Goal: Transaction & Acquisition: Purchase product/service

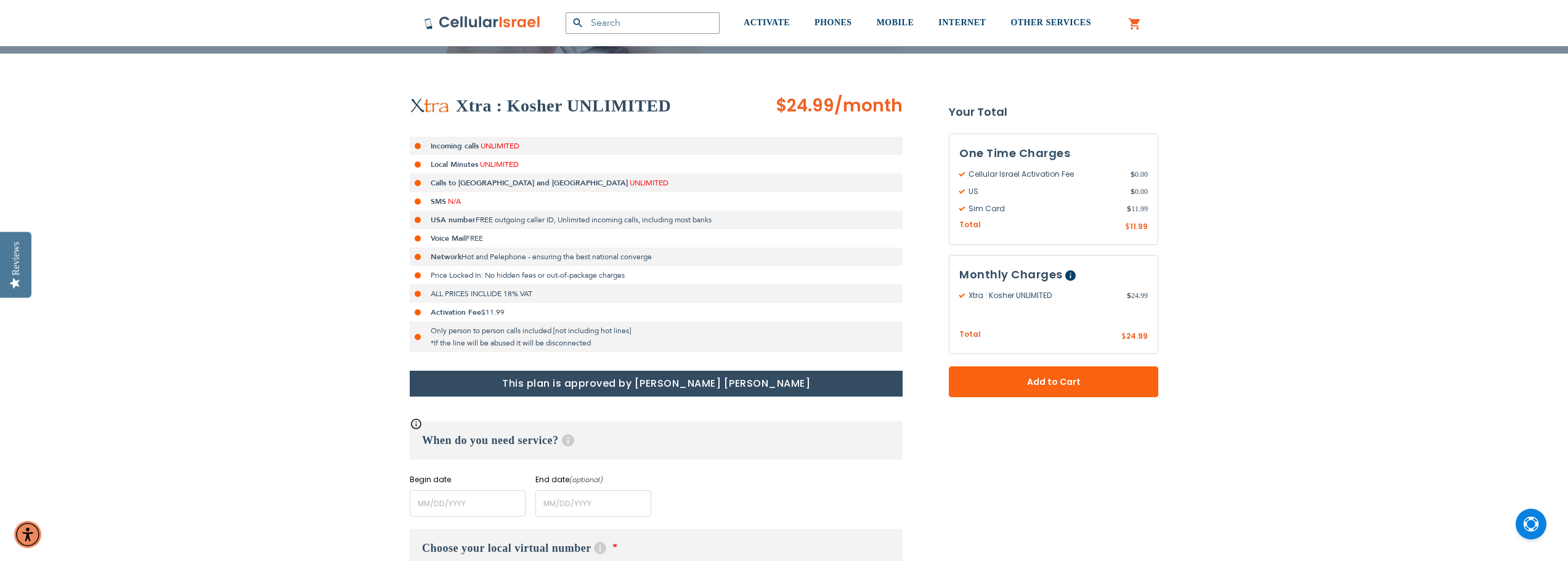
scroll to position [370, 0]
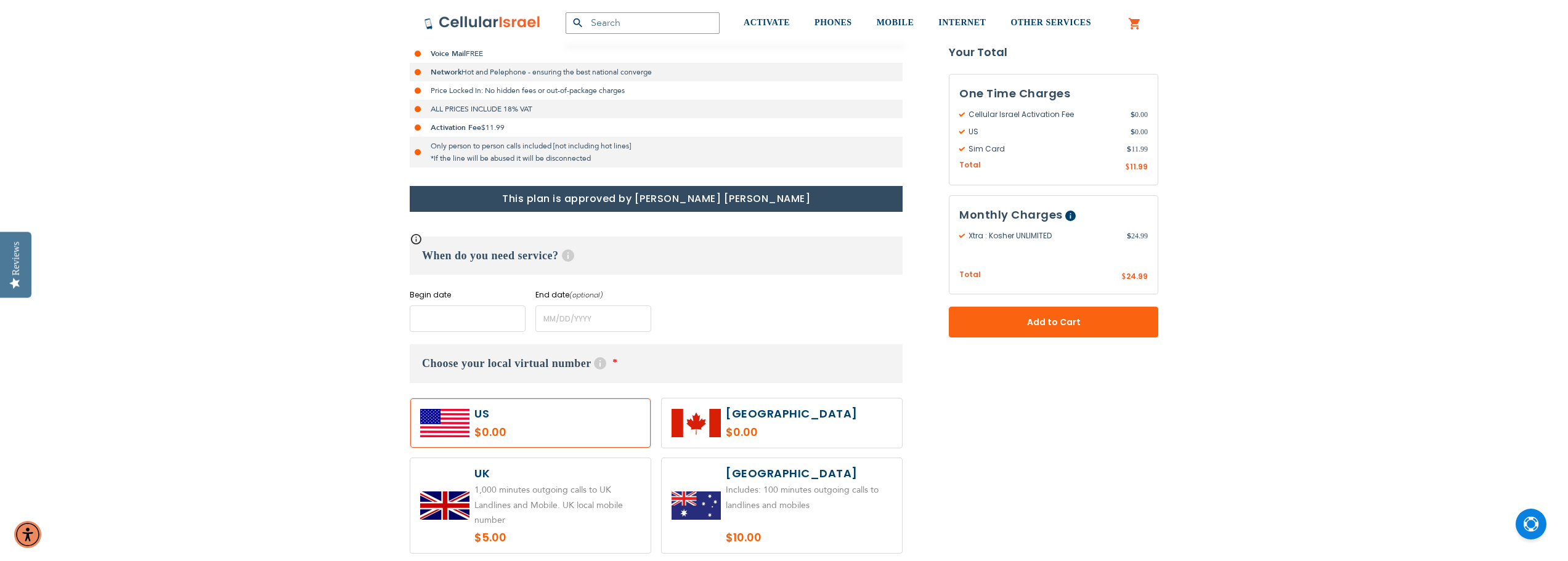
click at [420, 314] on input "name" at bounding box center [467, 319] width 116 height 27
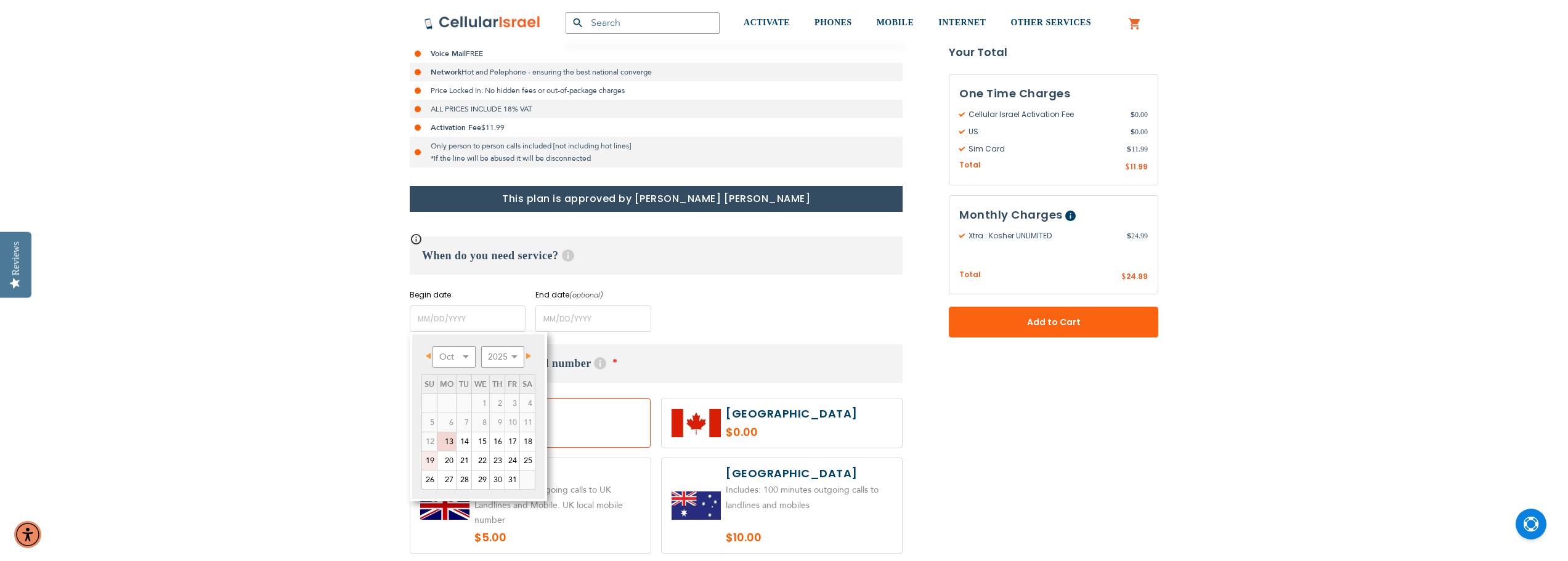
click at [428, 461] on link "19" at bounding box center [429, 461] width 15 height 18
type input "[DATE]"
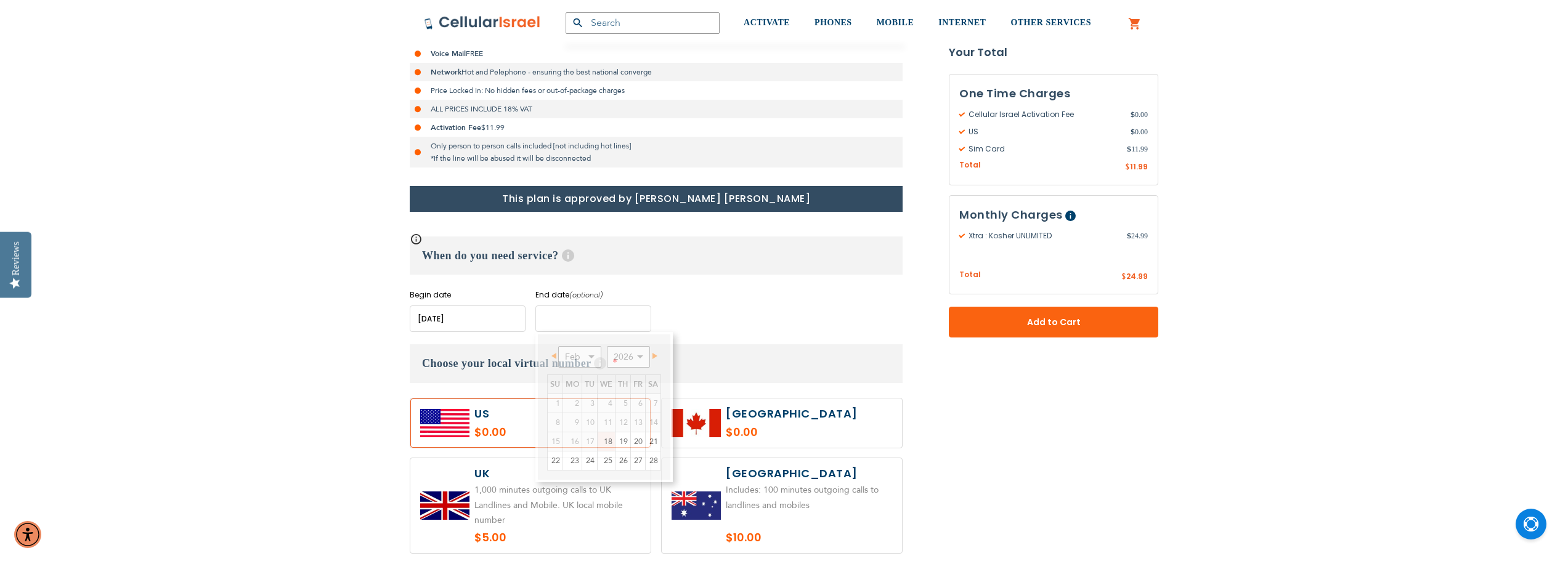
click at [564, 316] on input "name" at bounding box center [594, 319] width 116 height 27
click at [592, 354] on select "Feb Mar Apr May Jun [DATE] Aug Sep Oct Nov Dec" at bounding box center [579, 356] width 43 height 21
drag, startPoint x: 609, startPoint y: 405, endPoint x: 600, endPoint y: 399, distance: 10.8
click at [609, 405] on link "1" at bounding box center [606, 403] width 17 height 18
type input "[DATE]"
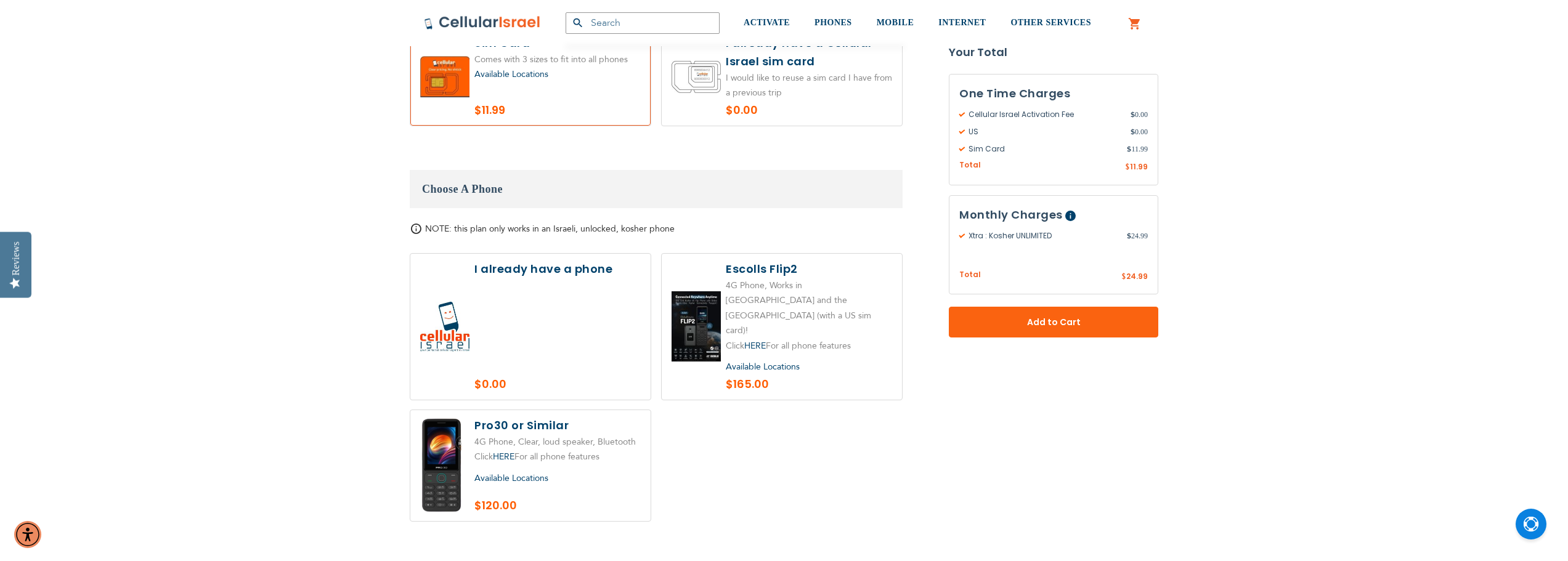
scroll to position [1355, 0]
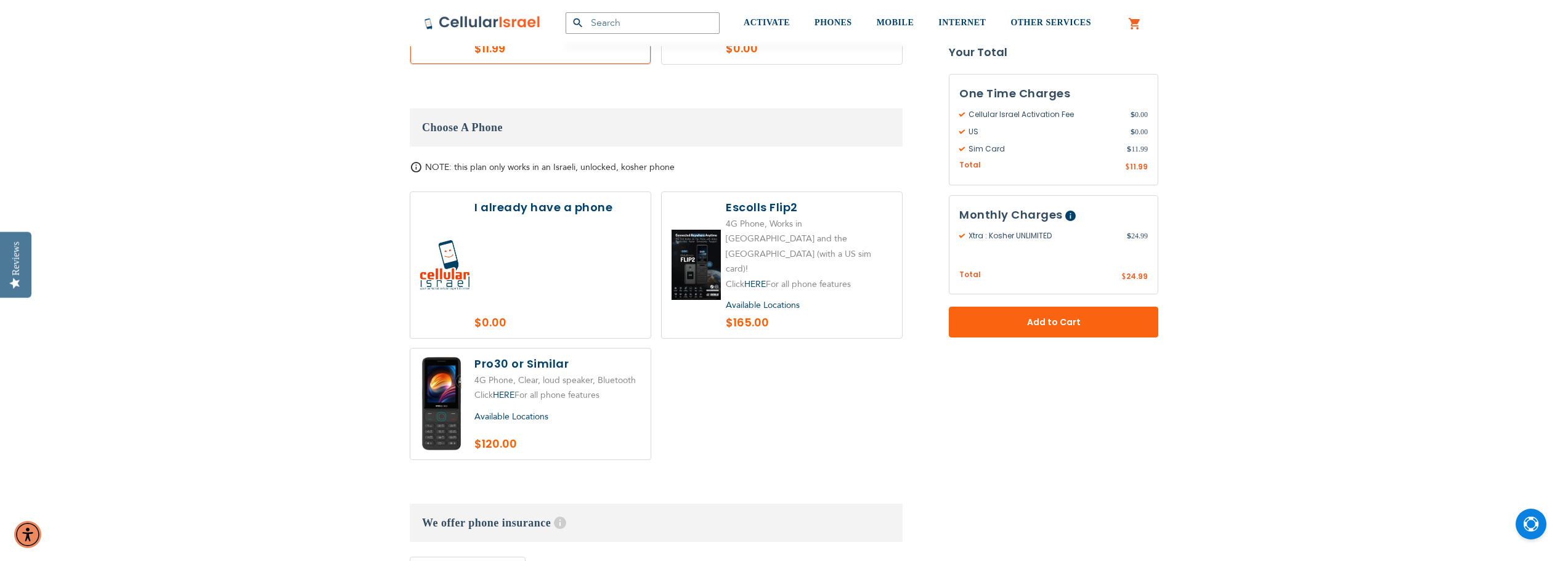
click at [496, 411] on span "Available Locations" at bounding box center [511, 416] width 74 height 12
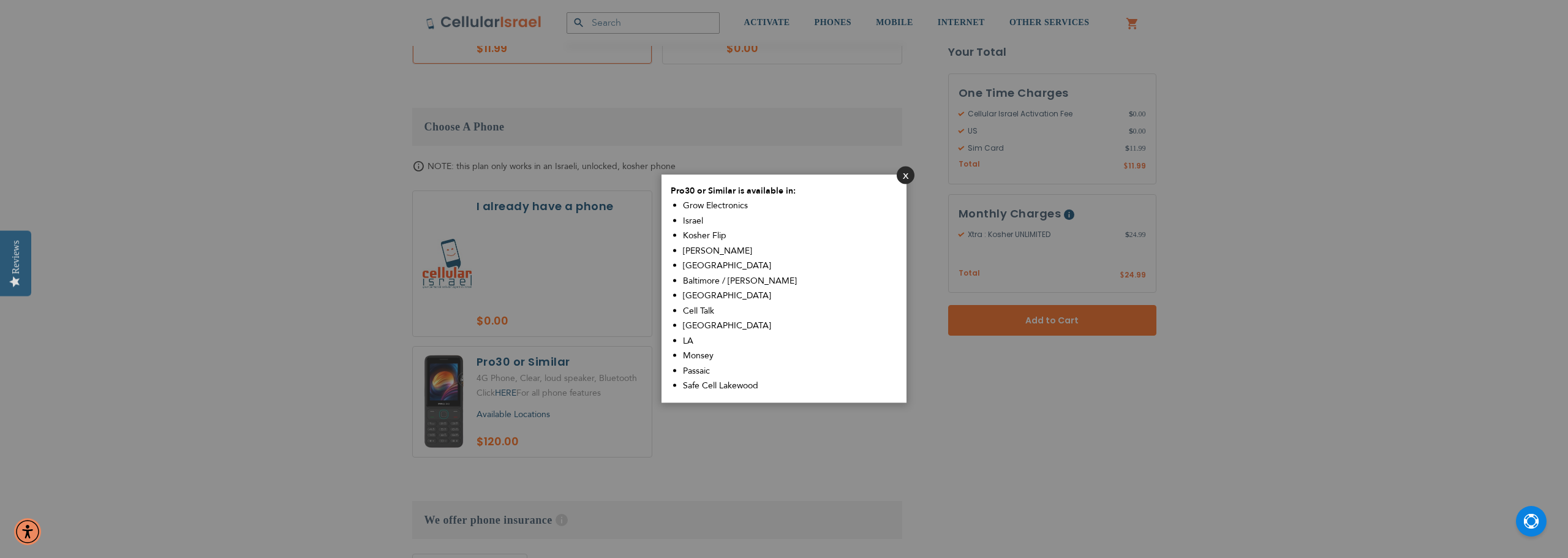
click at [903, 174] on button "Close" at bounding box center [905, 174] width 18 height 18
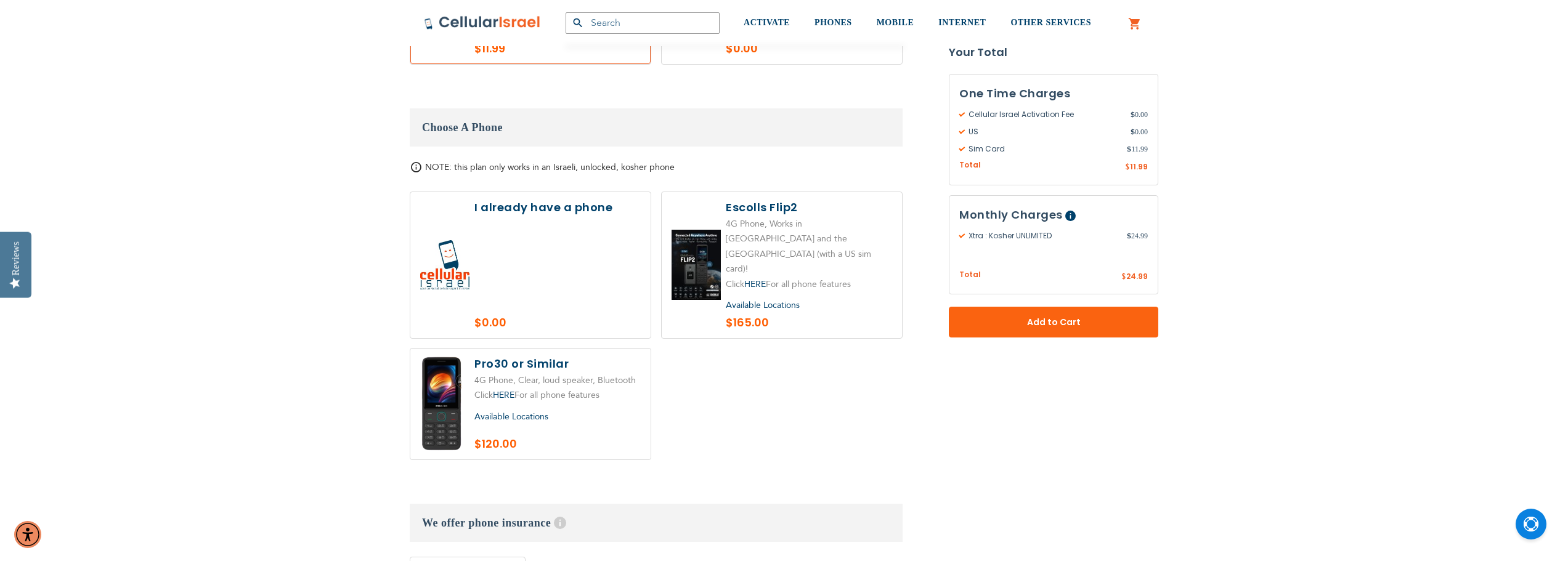
click at [763, 299] on span "Available Locations" at bounding box center [763, 305] width 74 height 12
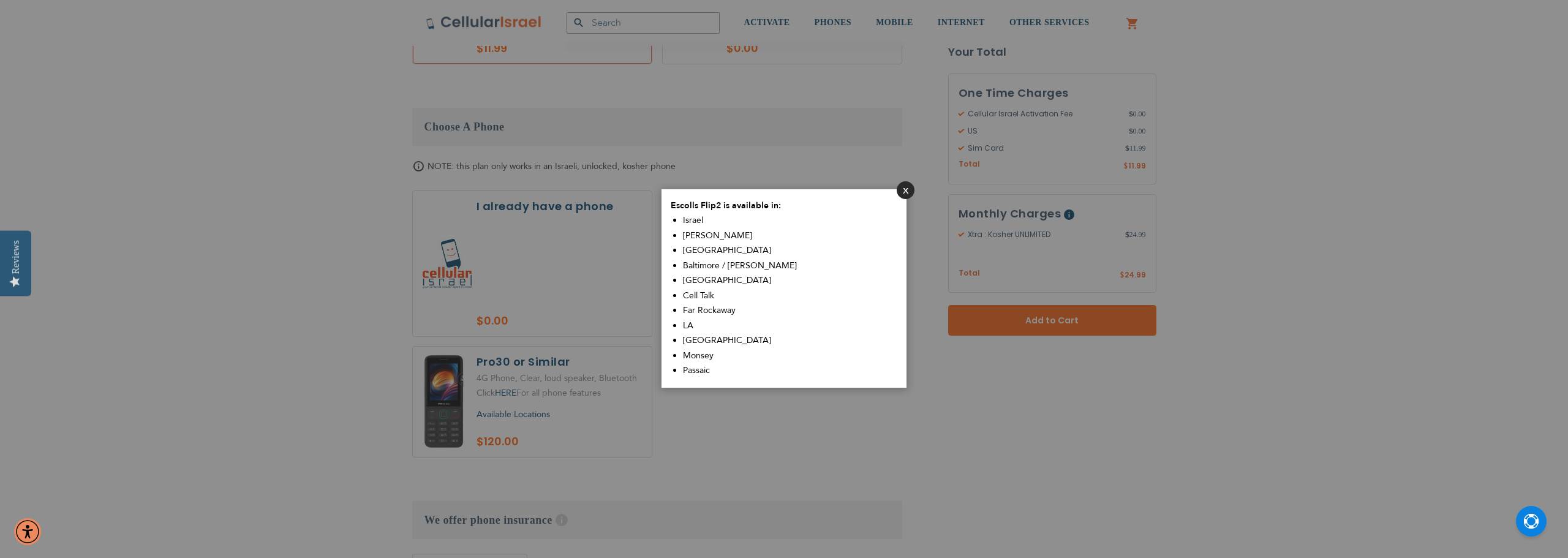
click at [908, 190] on button "Close" at bounding box center [905, 190] width 18 height 18
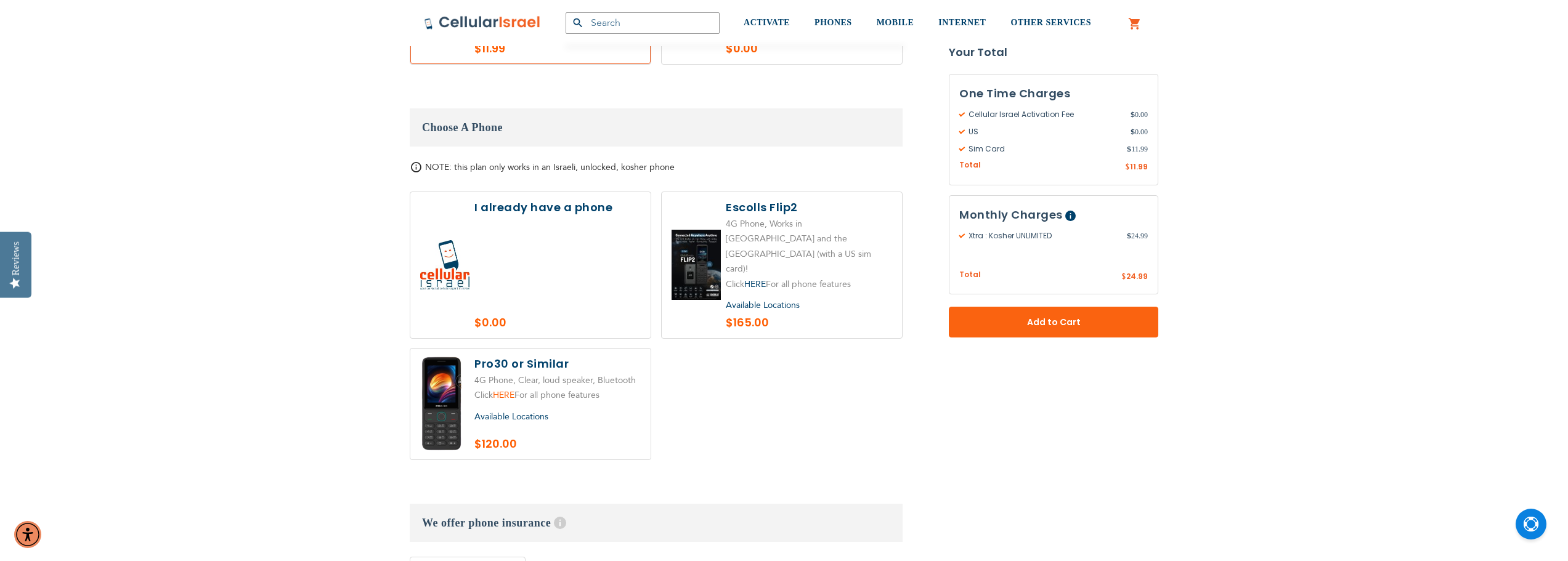
click at [511, 390] on link "HERE" at bounding box center [503, 395] width 21 height 12
click at [756, 278] on link "HERE" at bounding box center [755, 284] width 21 height 12
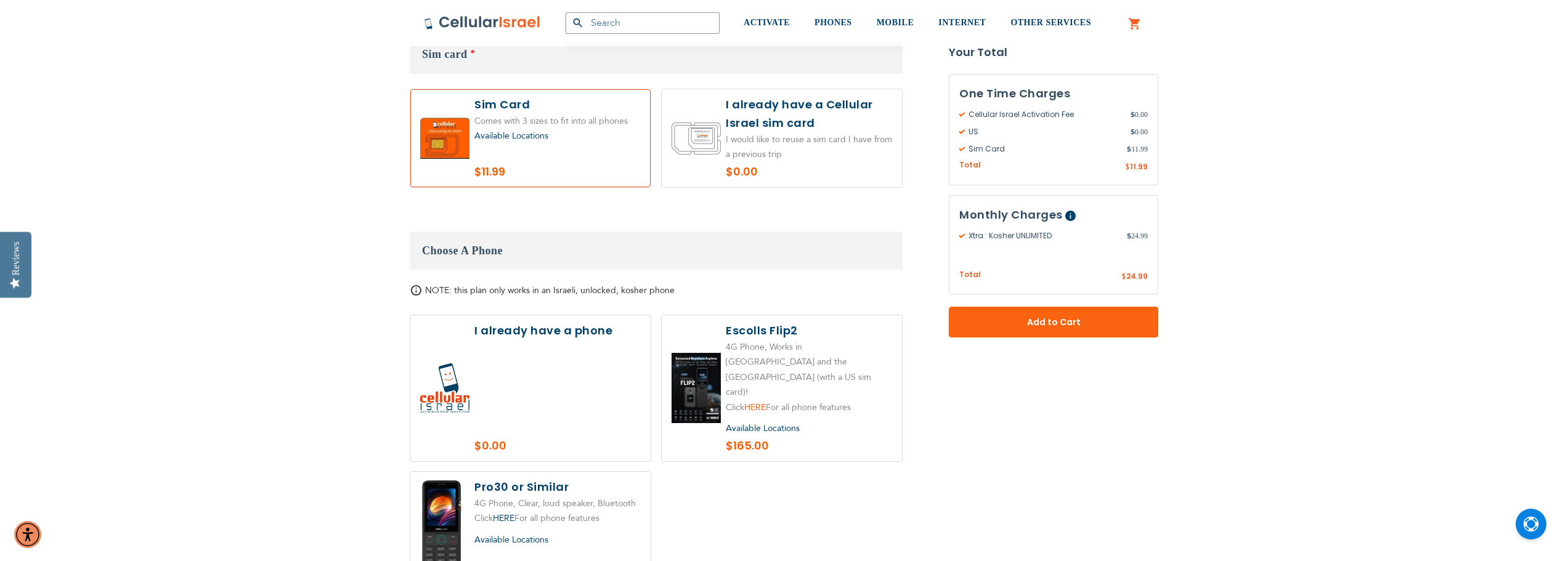
scroll to position [1293, 0]
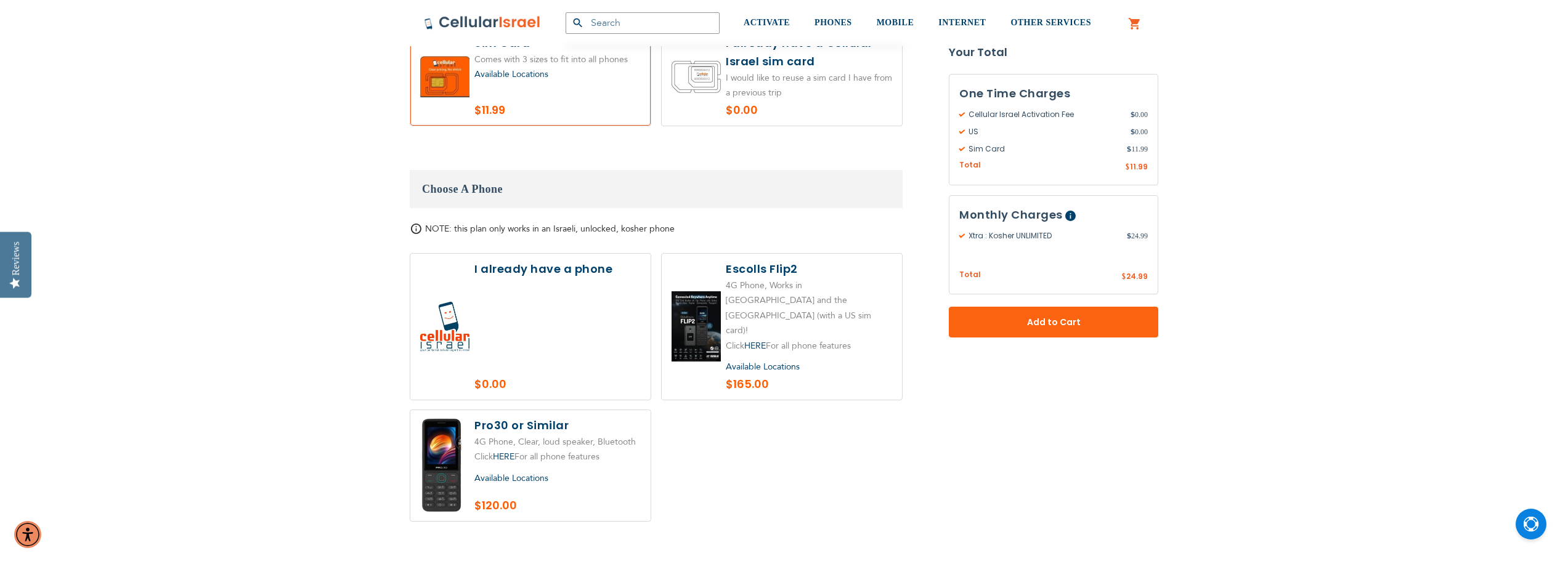
click at [540, 410] on label at bounding box center [530, 465] width 240 height 111
radio input "true"
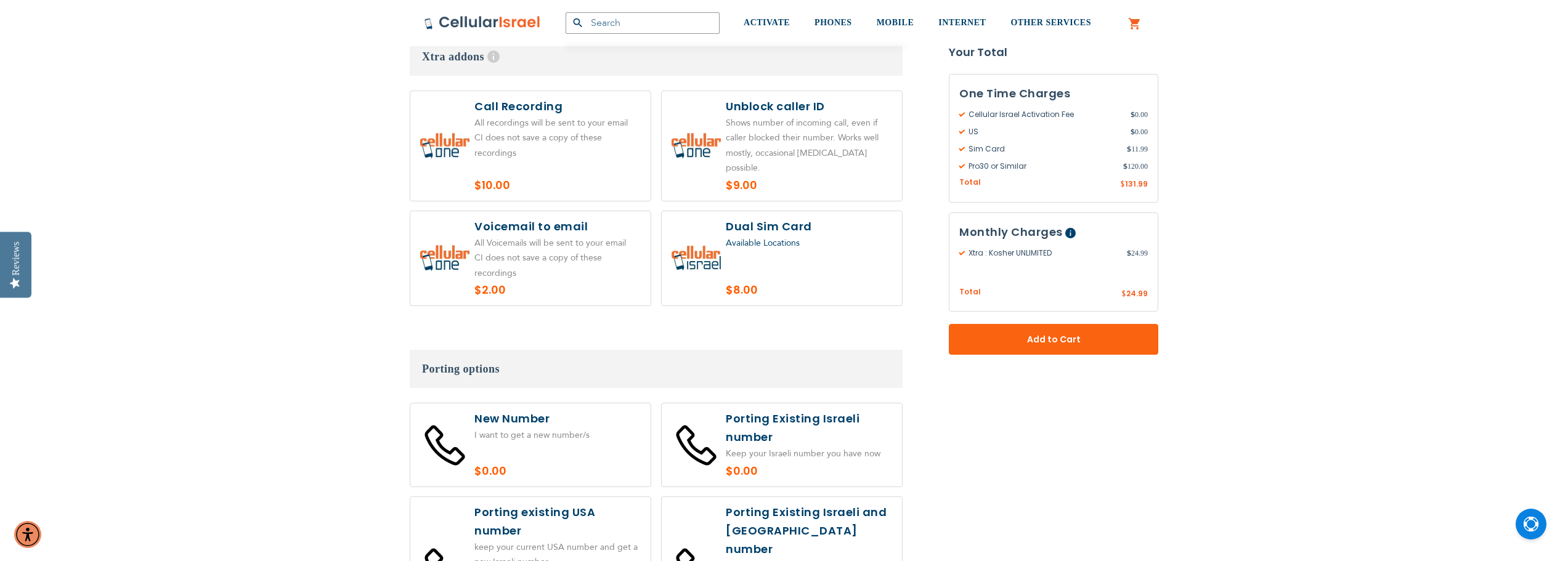
scroll to position [2033, 0]
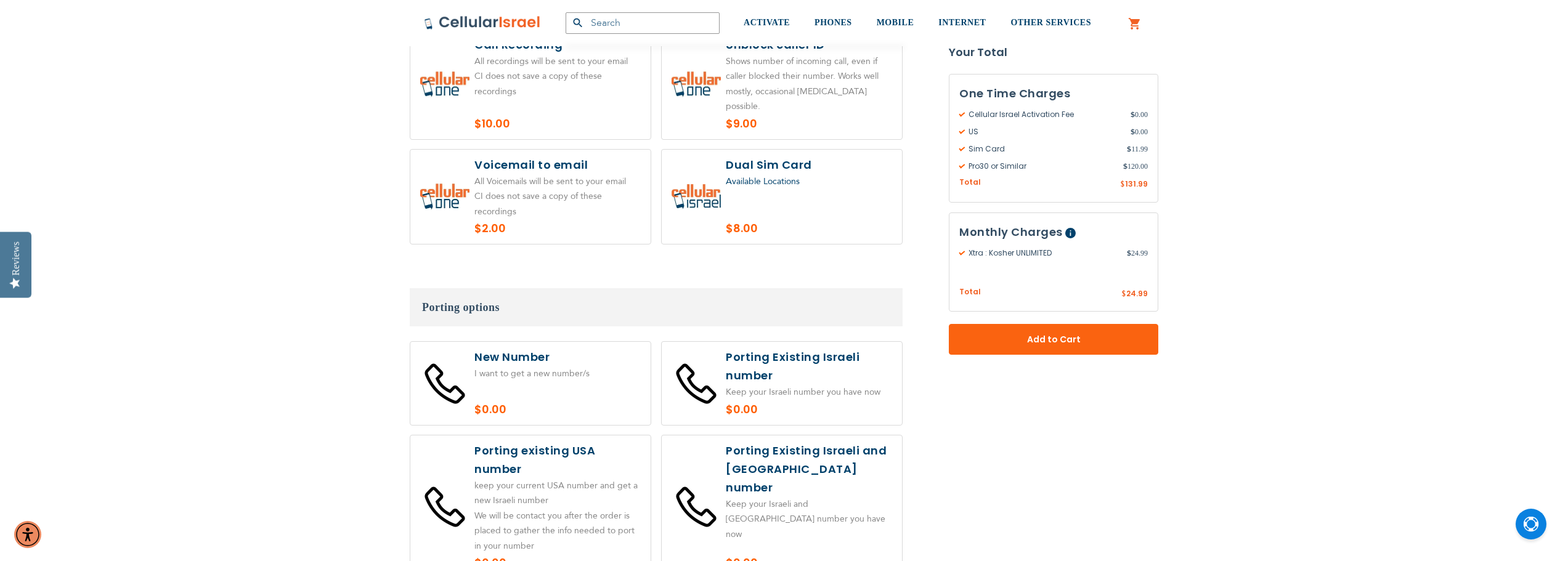
click at [530, 435] on label at bounding box center [530, 507] width 240 height 144
radio input "true"
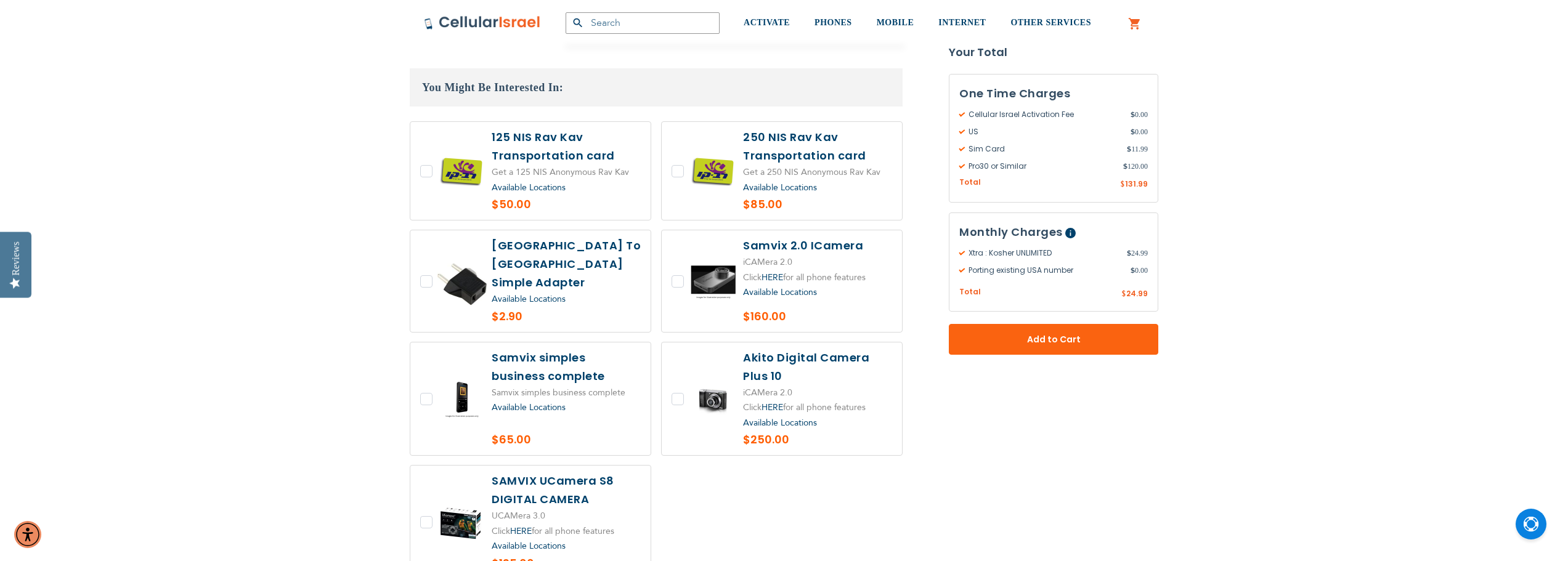
scroll to position [2834, 0]
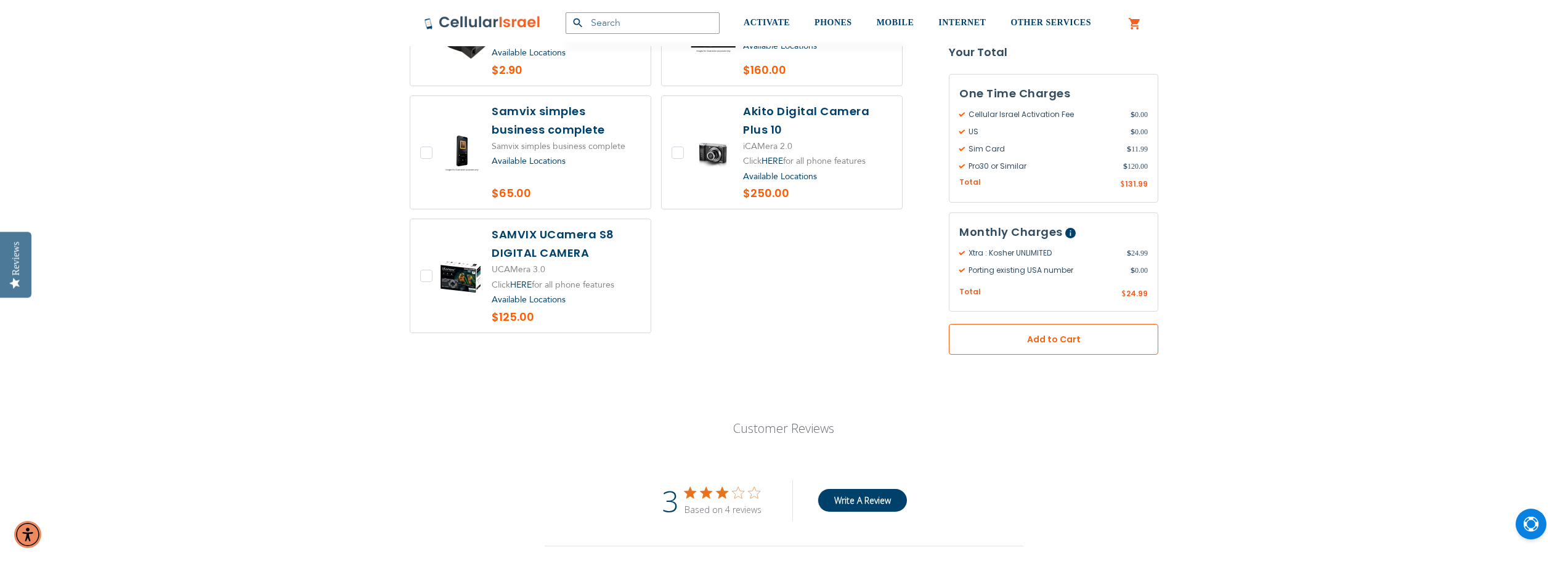
click at [1060, 333] on span "Add to Cart" at bounding box center [1054, 340] width 128 height 13
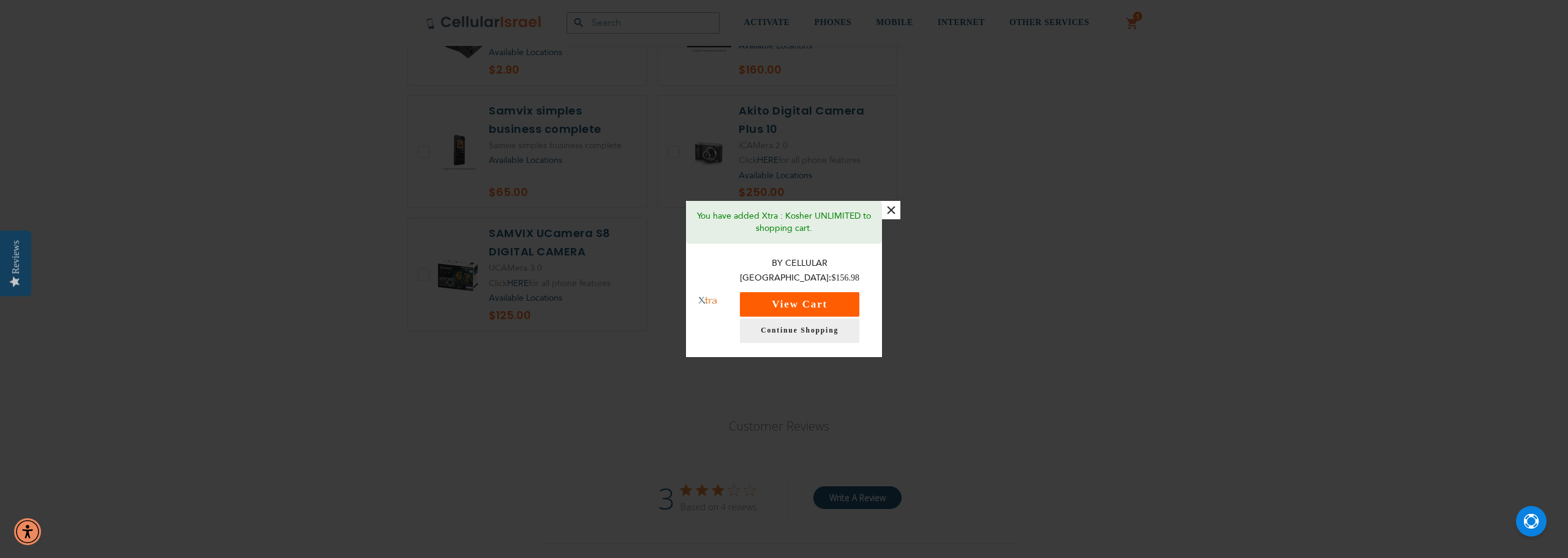
click at [808, 292] on button "View Cart" at bounding box center [800, 304] width 119 height 24
